Goal: Information Seeking & Learning: Find specific fact

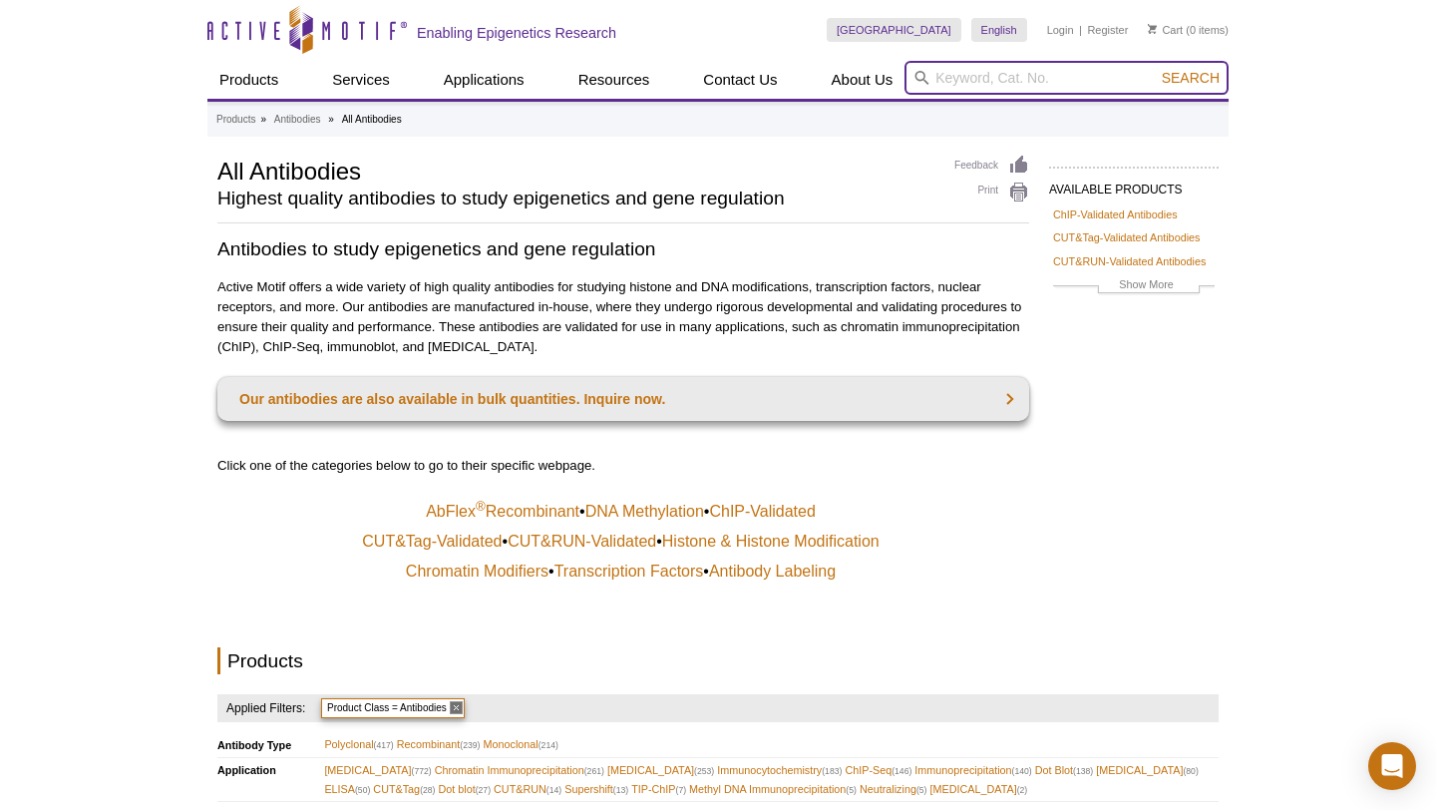
click at [974, 79] on input "search" at bounding box center [1066, 78] width 324 height 34
type input "c"
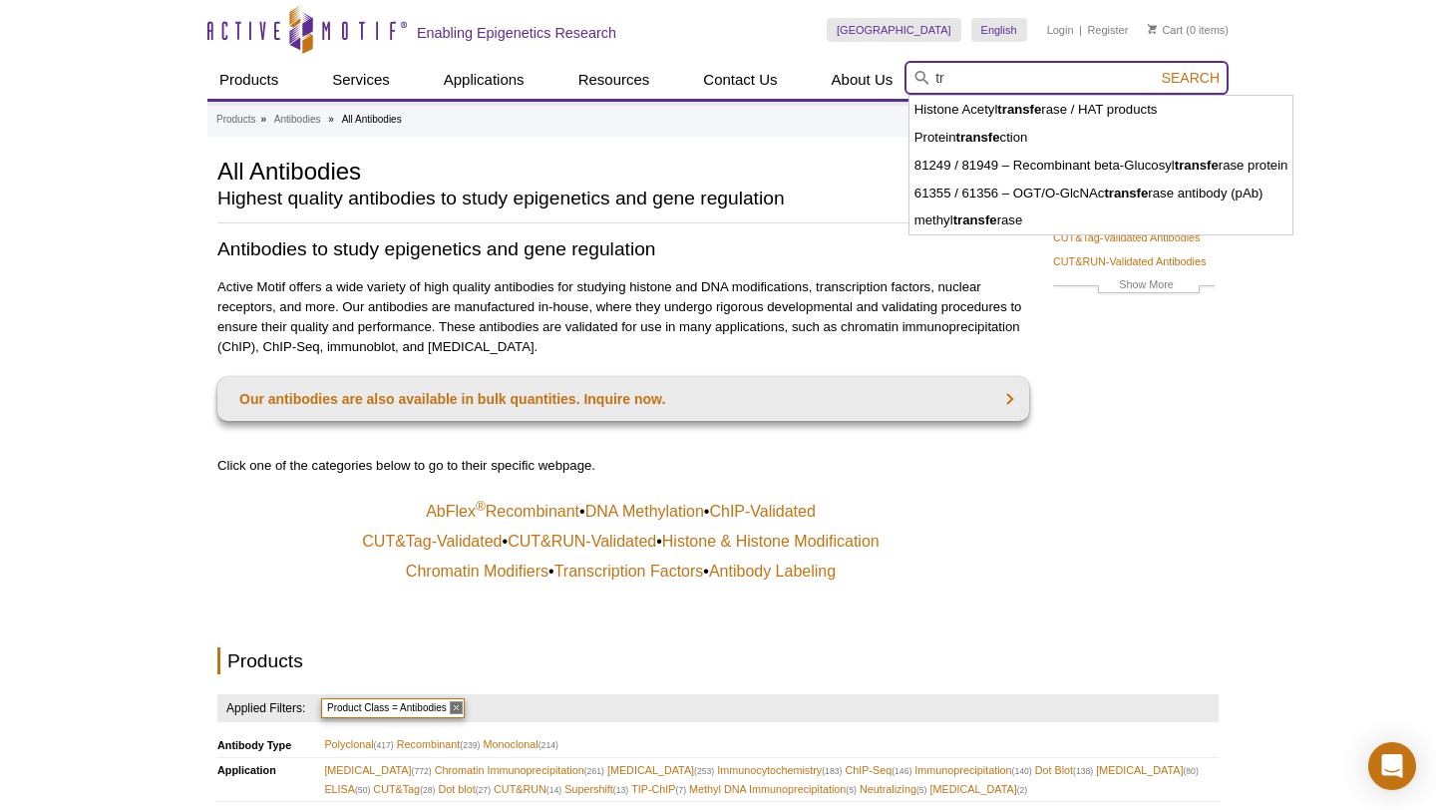
type input "t"
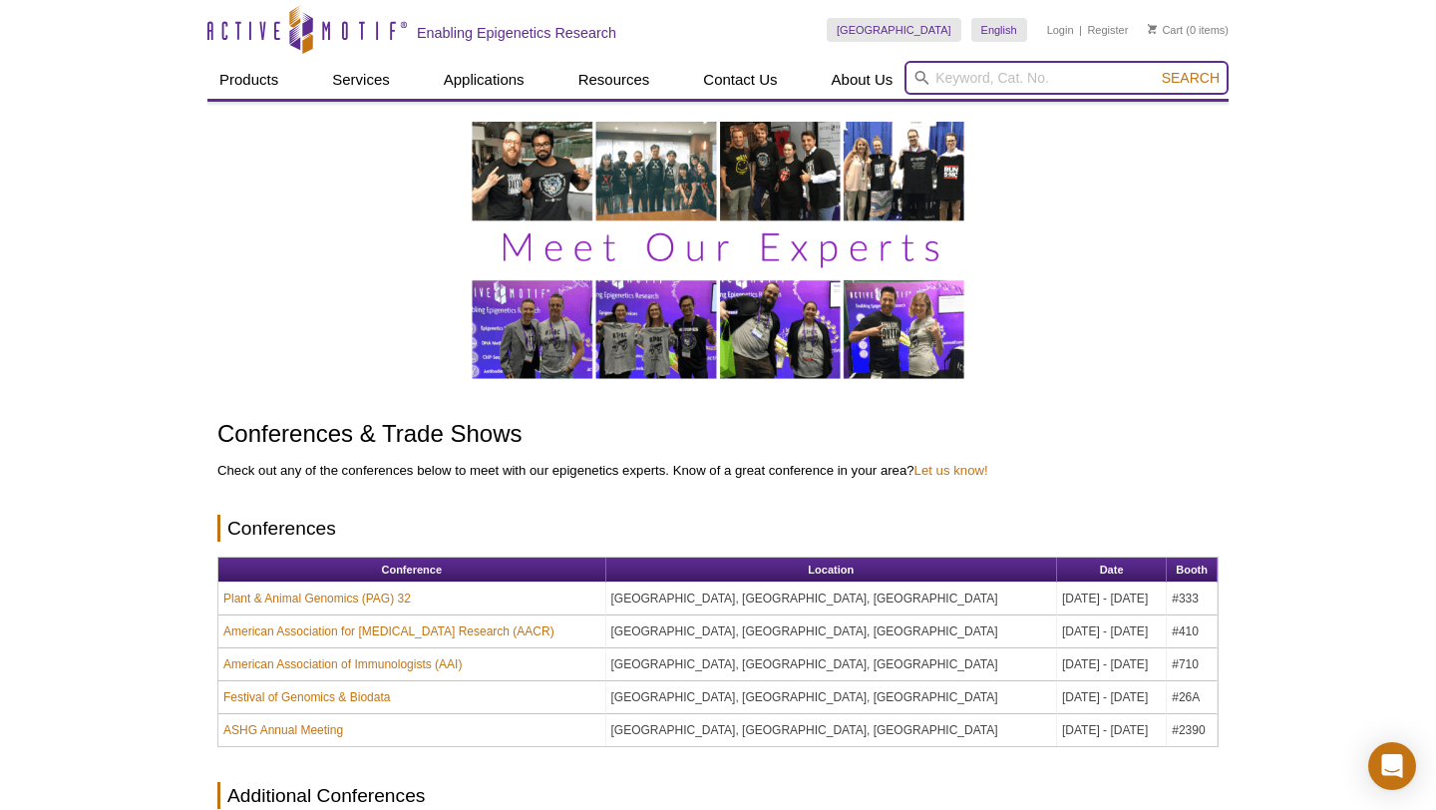
click at [970, 78] on input "search" at bounding box center [1066, 78] width 324 height 34
type input "cas9"
click at [1156, 69] on button "Search" at bounding box center [1191, 78] width 70 height 18
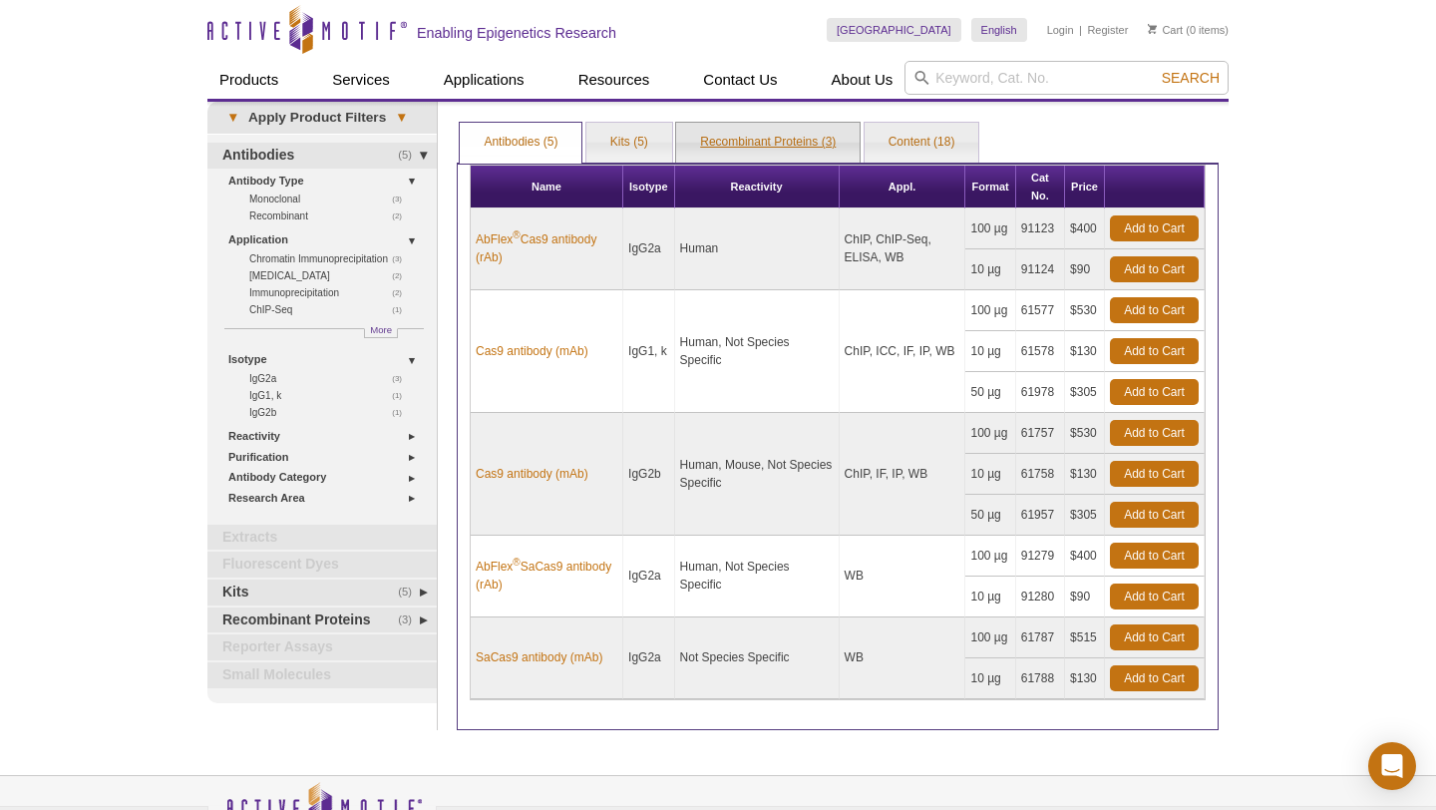
click at [763, 141] on link "Recombinant Proteins (3)" at bounding box center [767, 143] width 183 height 40
